Goal: Information Seeking & Learning: Learn about a topic

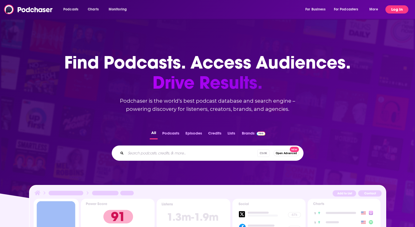
click at [394, 10] on button "Log In" at bounding box center [397, 9] width 23 height 8
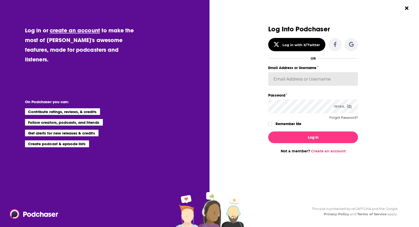
type input "[EMAIL_ADDRESS][DOMAIN_NAME]"
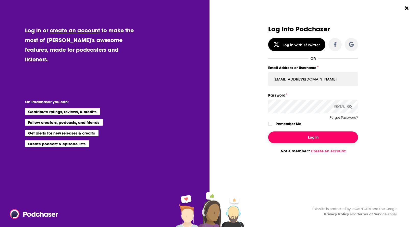
click at [299, 132] on button "Log In" at bounding box center [313, 138] width 90 height 12
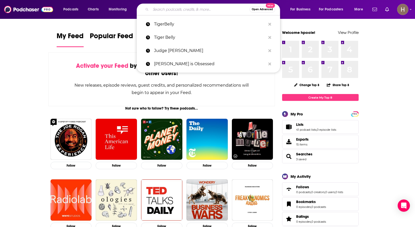
click at [199, 13] on input "Search podcasts, credits, & more..." at bounding box center [200, 9] width 99 height 8
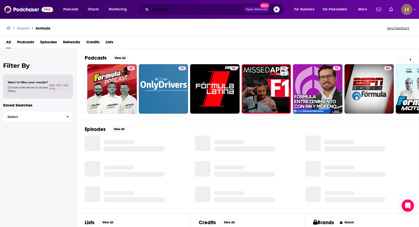
click at [199, 13] on input "formula" at bounding box center [197, 9] width 93 height 8
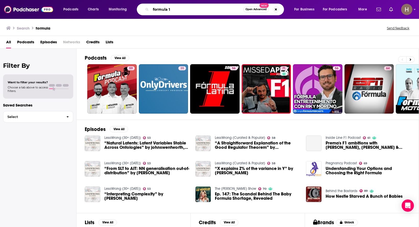
type input "formula 1"
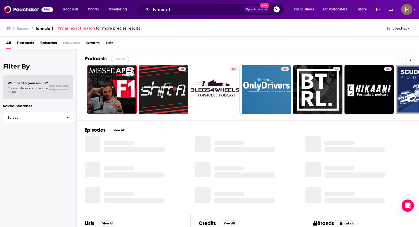
click at [120, 56] on button "View All" at bounding box center [120, 59] width 18 height 6
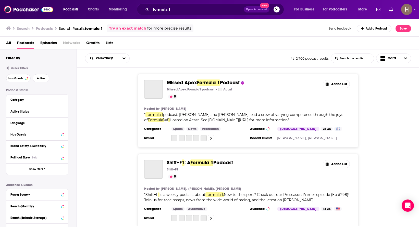
click at [31, 107] on div "Active Status" at bounding box center [37, 111] width 62 height 11
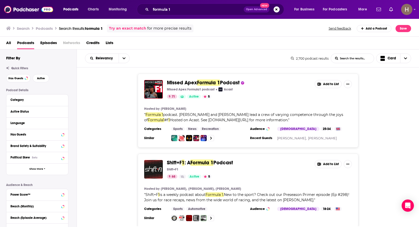
click at [24, 118] on div "Language" at bounding box center [37, 123] width 62 height 11
click at [25, 114] on button "Active Status" at bounding box center [37, 111] width 54 height 6
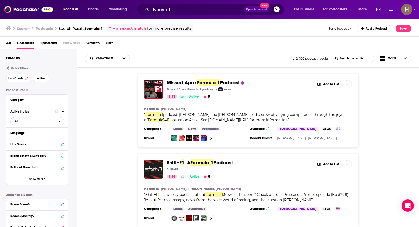
click at [18, 123] on span "All" at bounding box center [35, 121] width 48 height 7
click at [19, 139] on span "Active" at bounding box center [26, 138] width 27 height 3
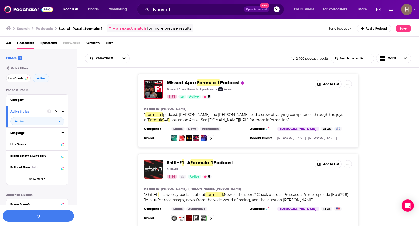
click at [20, 135] on div "Language" at bounding box center [34, 133] width 48 height 4
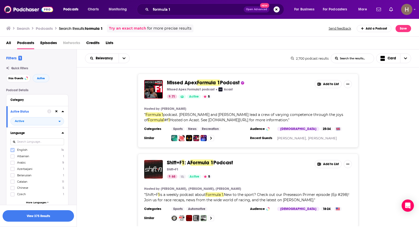
click at [13, 150] on icon at bounding box center [12, 150] width 3 height 3
click at [64, 132] on div "Language English 1k Albanian 1 Arabic 9 Azerbaijani 1 Belarusian 1 Catalan 11 C…" at bounding box center [37, 168] width 62 height 81
click at [63, 133] on icon at bounding box center [63, 132] width 2 height 1
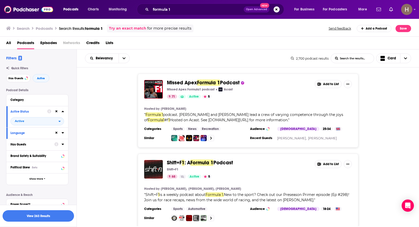
click at [55, 143] on icon at bounding box center [56, 144] width 4 height 4
click at [75, 144] on div "Podcast Details Category Active Status Active Language Has Guests Brand Safety …" at bounding box center [41, 184] width 70 height 191
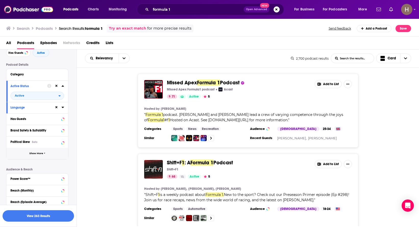
click at [36, 154] on span "Show More" at bounding box center [36, 153] width 14 height 3
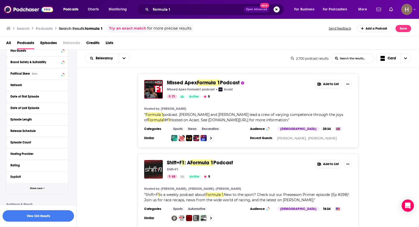
scroll to position [102, 0]
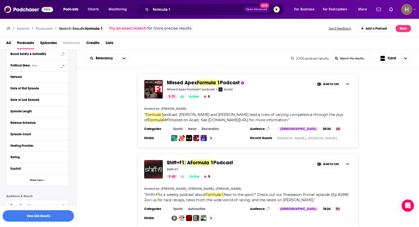
click at [112, 111] on div "Missed Apex Formula 1 Podcast Missed Apex Formula1 podcast Acast 71 Active 5 Ad…" at bounding box center [248, 111] width 343 height 74
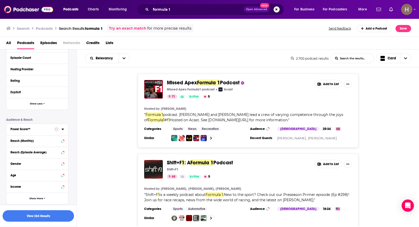
scroll to position [195, 0]
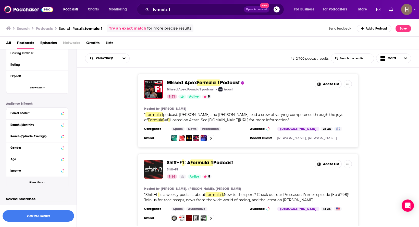
click at [34, 179] on button "Show More" at bounding box center [37, 182] width 62 height 11
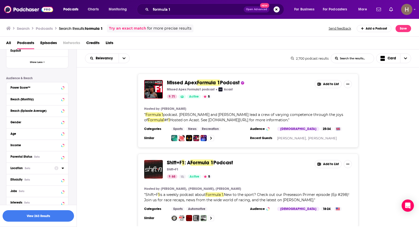
click at [26, 168] on div "Beta" at bounding box center [28, 168] width 6 height 3
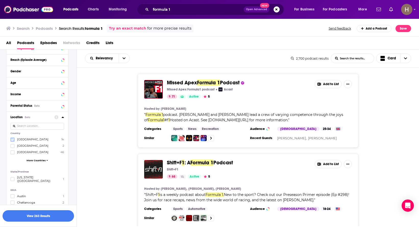
click at [14, 139] on label at bounding box center [12, 140] width 4 height 4
click at [45, 219] on button "View 234 Results" at bounding box center [38, 216] width 71 height 11
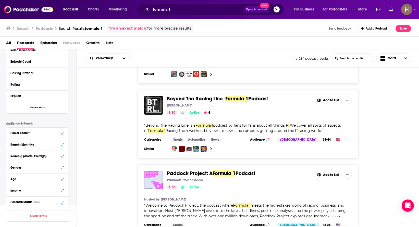
scroll to position [174, 0]
click at [32, 134] on div "Power Score™" at bounding box center [30, 134] width 41 height 4
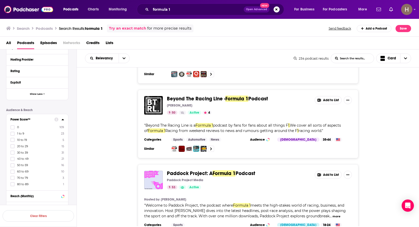
scroll to position [200, 0]
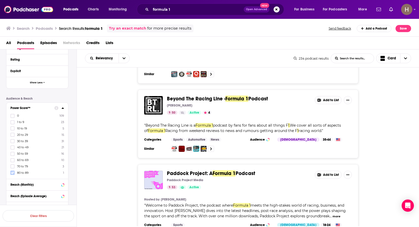
click at [11, 174] on label at bounding box center [12, 173] width 4 height 4
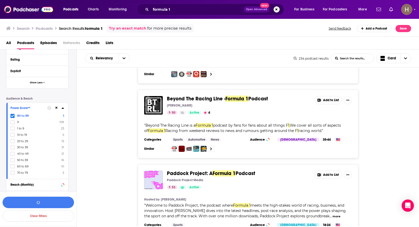
click at [11, 174] on label at bounding box center [12, 173] width 4 height 4
click at [41, 202] on button "View 4 Results" at bounding box center [38, 202] width 71 height 11
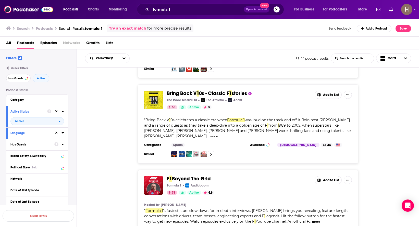
click at [61, 146] on div at bounding box center [59, 144] width 10 height 6
click at [63, 145] on icon at bounding box center [63, 144] width 3 height 4
click at [18, 156] on span "All" at bounding box center [35, 154] width 48 height 7
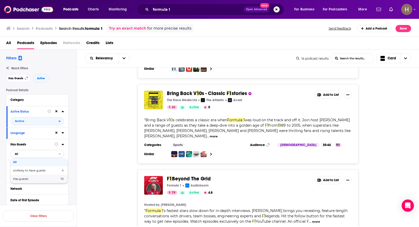
click at [28, 179] on span "Has guests" at bounding box center [28, 179] width 31 height 3
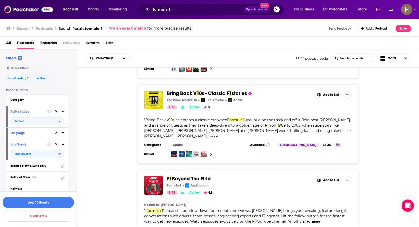
click at [40, 203] on button "View 10 Results" at bounding box center [38, 202] width 71 height 11
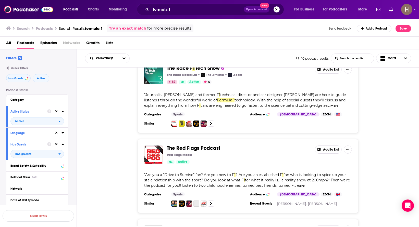
scroll to position [536, 0]
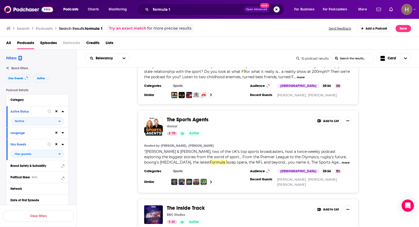
scroll to position [639, 0]
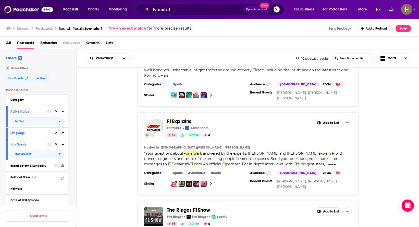
scroll to position [307, 0]
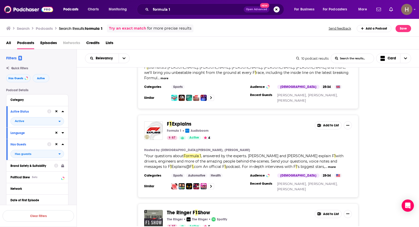
click at [217, 106] on div "Missed Apex Formula 1 Podcast Missed Apex Formula1 podcast Acast 71 Active 5 Ad…" at bounding box center [248, 193] width 343 height 855
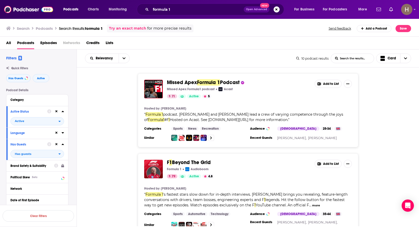
scroll to position [0, 0]
click at [156, 11] on input "formula 1" at bounding box center [197, 9] width 93 height 8
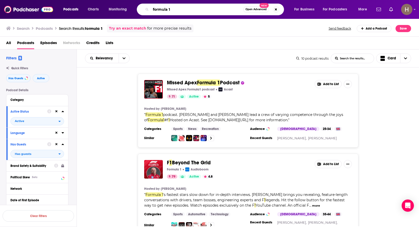
click at [156, 11] on input "formula 1" at bounding box center [197, 9] width 92 height 8
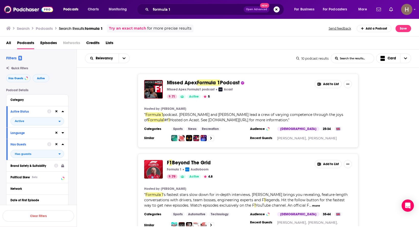
click at [287, 37] on div "Search Podcasts Search Results: formula 1 Try an exact match for more precise r…" at bounding box center [209, 27] width 419 height 18
drag, startPoint x: 30, startPoint y: 9, endPoint x: 42, endPoint y: 11, distance: 11.6
click at [30, 9] on img at bounding box center [28, 10] width 49 height 10
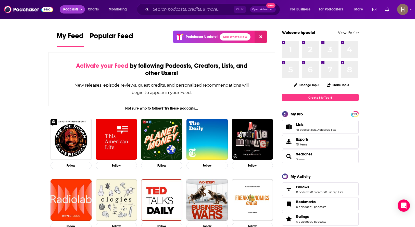
click at [75, 13] on span "Podcasts" at bounding box center [70, 9] width 15 height 7
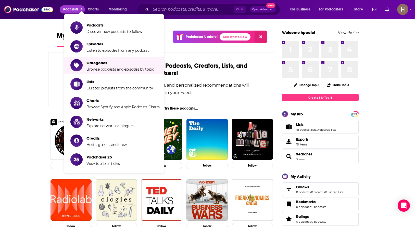
click at [110, 67] on span "Browse podcasts and episodes by topic" at bounding box center [121, 69] width 68 height 5
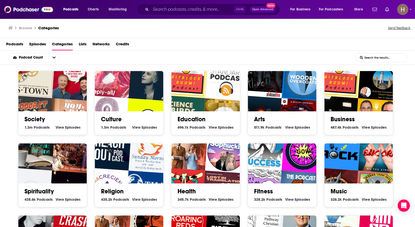
click at [342, 121] on link "Business" at bounding box center [343, 120] width 24 height 8
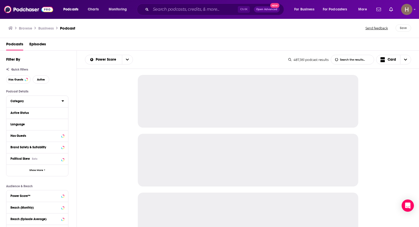
click at [20, 101] on div "Category" at bounding box center [34, 102] width 48 height 4
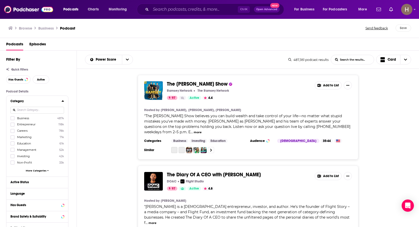
click at [39, 108] on input at bounding box center [37, 110] width 54 height 7
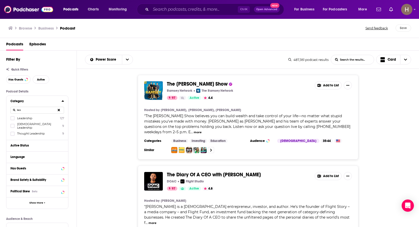
type input "lea"
click at [57, 109] on button at bounding box center [59, 110] width 10 height 12
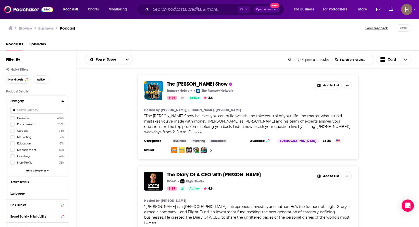
click at [101, 108] on div "The [PERSON_NAME] Show [PERSON_NAME] Network The [PERSON_NAME] Network 97 Activ…" at bounding box center [248, 117] width 343 height 85
click at [66, 101] on div "Category Business 487k Entrepreneur 118k Careers 78k Marketing 71k Education 61…" at bounding box center [37, 136] width 62 height 81
click at [63, 101] on icon at bounding box center [63, 101] width 2 height 1
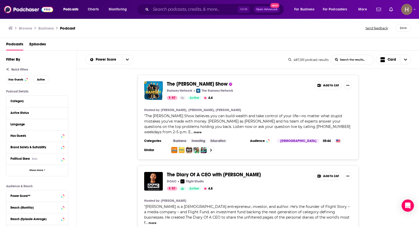
click at [22, 116] on div "Active Status" at bounding box center [37, 112] width 62 height 11
click at [25, 115] on div "Active Status" at bounding box center [30, 113] width 41 height 4
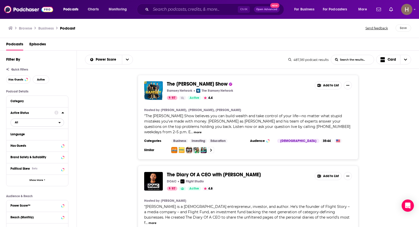
click at [15, 125] on span "All" at bounding box center [35, 122] width 48 height 7
click at [16, 138] on span "Active" at bounding box center [26, 139] width 26 height 3
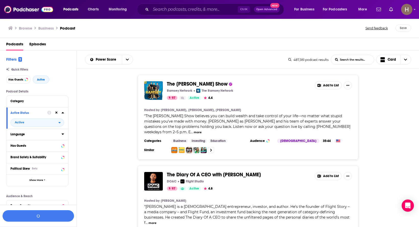
click at [23, 133] on div "Language" at bounding box center [34, 135] width 48 height 4
click at [22, 152] on span "English" at bounding box center [22, 152] width 10 height 4
click at [13, 153] on input "multiSelectOption-en-0" at bounding box center [13, 153] width 0 height 0
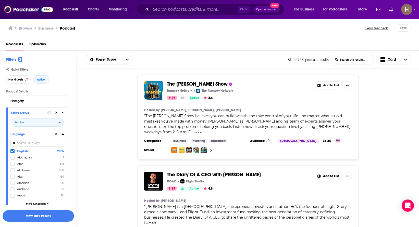
click at [62, 133] on icon at bounding box center [63, 134] width 3 height 4
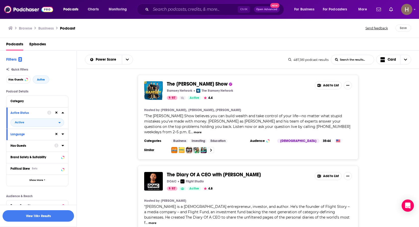
click at [34, 146] on div "Has Guests" at bounding box center [30, 146] width 41 height 4
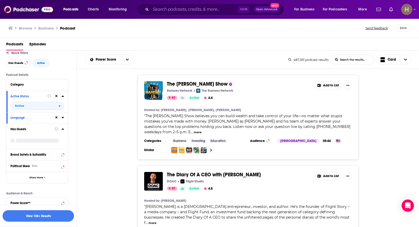
scroll to position [26, 0]
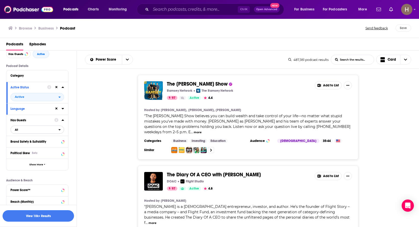
click at [18, 129] on span "All" at bounding box center [16, 130] width 3 height 3
click at [25, 146] on span "Has guests" at bounding box center [28, 146] width 30 height 3
click at [61, 120] on div at bounding box center [55, 120] width 17 height 6
click at [33, 164] on span "Show More" at bounding box center [36, 164] width 14 height 3
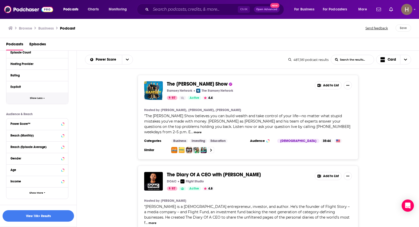
scroll to position [204, 0]
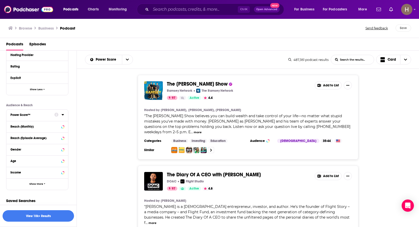
click at [33, 114] on div "Power Score™" at bounding box center [30, 115] width 41 height 4
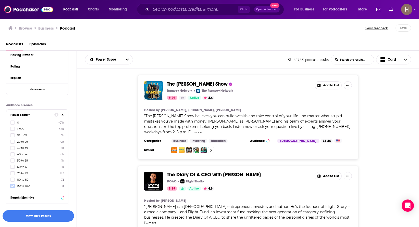
click at [14, 186] on label at bounding box center [12, 186] width 4 height 4
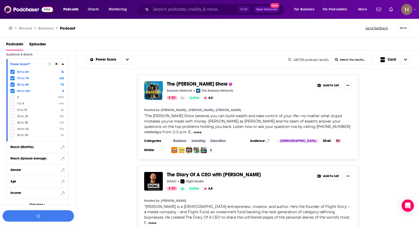
scroll to position [276, 0]
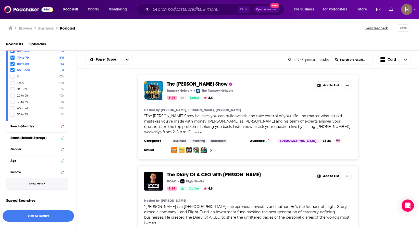
click at [28, 183] on button "Show More" at bounding box center [37, 183] width 62 height 11
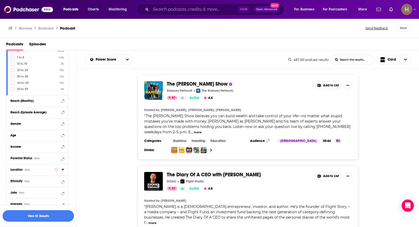
click at [21, 172] on button "Location Beta" at bounding box center [32, 170] width 44 height 6
click at [23, 178] on input at bounding box center [37, 179] width 54 height 7
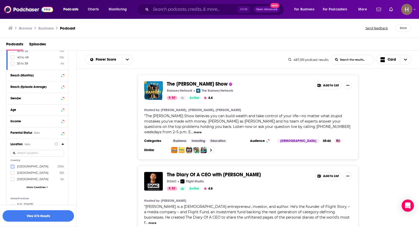
click at [14, 166] on icon at bounding box center [12, 167] width 3 height 2
click at [52, 218] on button "View 805 Results" at bounding box center [38, 216] width 71 height 11
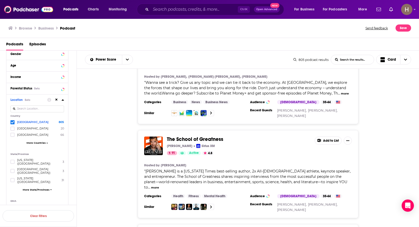
scroll to position [153, 0]
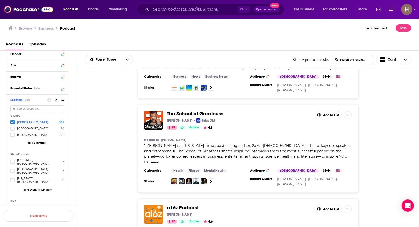
click at [364, 122] on div "The School of Greatness [PERSON_NAME] Sirius XM 91 Active 4.8 Add to List Hoste…" at bounding box center [248, 149] width 343 height 88
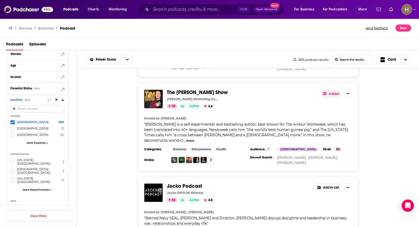
scroll to position [357, 0]
click at [379, 106] on div "The [PERSON_NAME] Show [PERSON_NAME]: Bestselling Author, Human Guinea Pig 90 A…" at bounding box center [248, 128] width 343 height 88
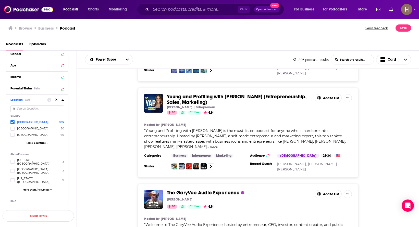
scroll to position [2046, 0]
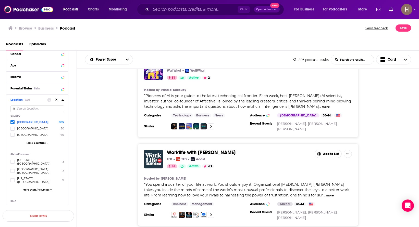
scroll to position [3220, 0]
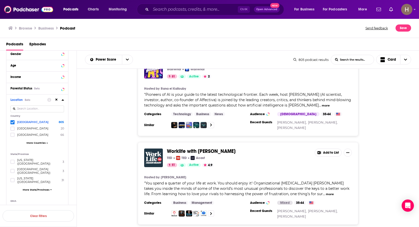
drag, startPoint x: 390, startPoint y: 111, endPoint x: 357, endPoint y: 138, distance: 42.5
click at [390, 142] on div "Worklife with [PERSON_NAME] [PERSON_NAME] [PERSON_NAME] Acast 81 Active 4.9 Add…" at bounding box center [248, 183] width 343 height 83
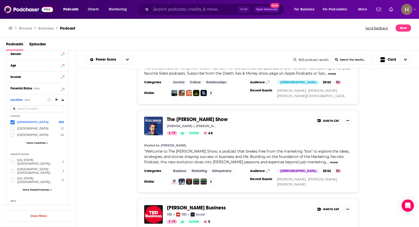
scroll to position [4246, 0]
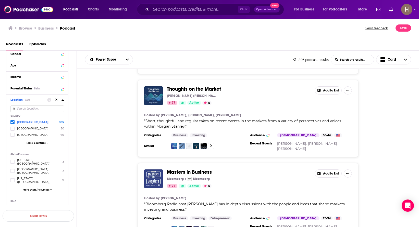
scroll to position [6428, 0]
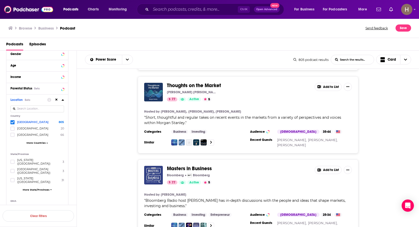
drag, startPoint x: 230, startPoint y: 214, endPoint x: 226, endPoint y: 214, distance: 4.3
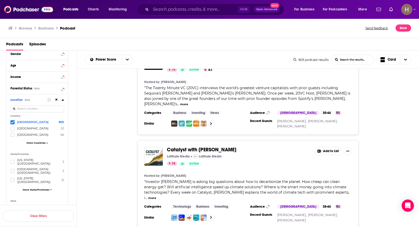
scroll to position [8614, 0]
